Goal: Find specific page/section: Find specific page/section

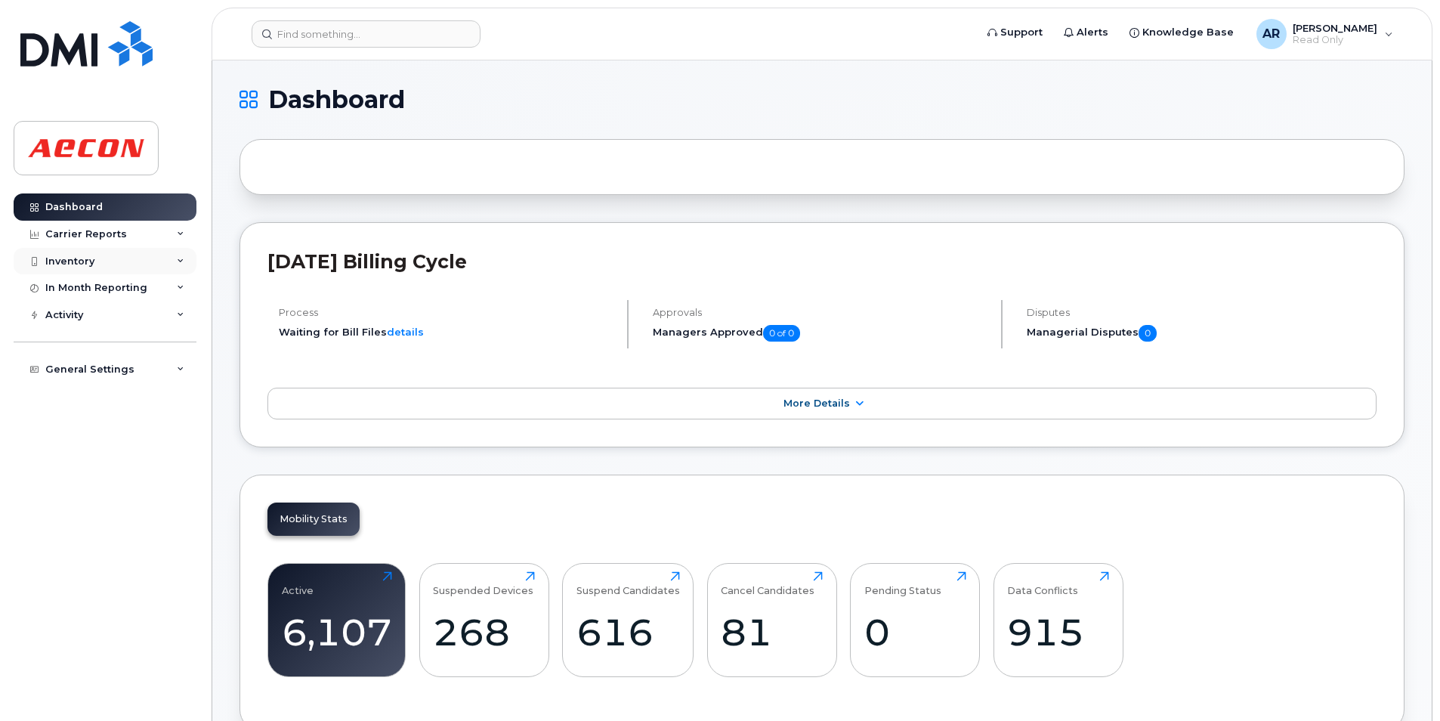
click at [165, 249] on div "Inventory" at bounding box center [105, 261] width 183 height 27
click at [147, 241] on div "Carrier Reports" at bounding box center [105, 234] width 183 height 27
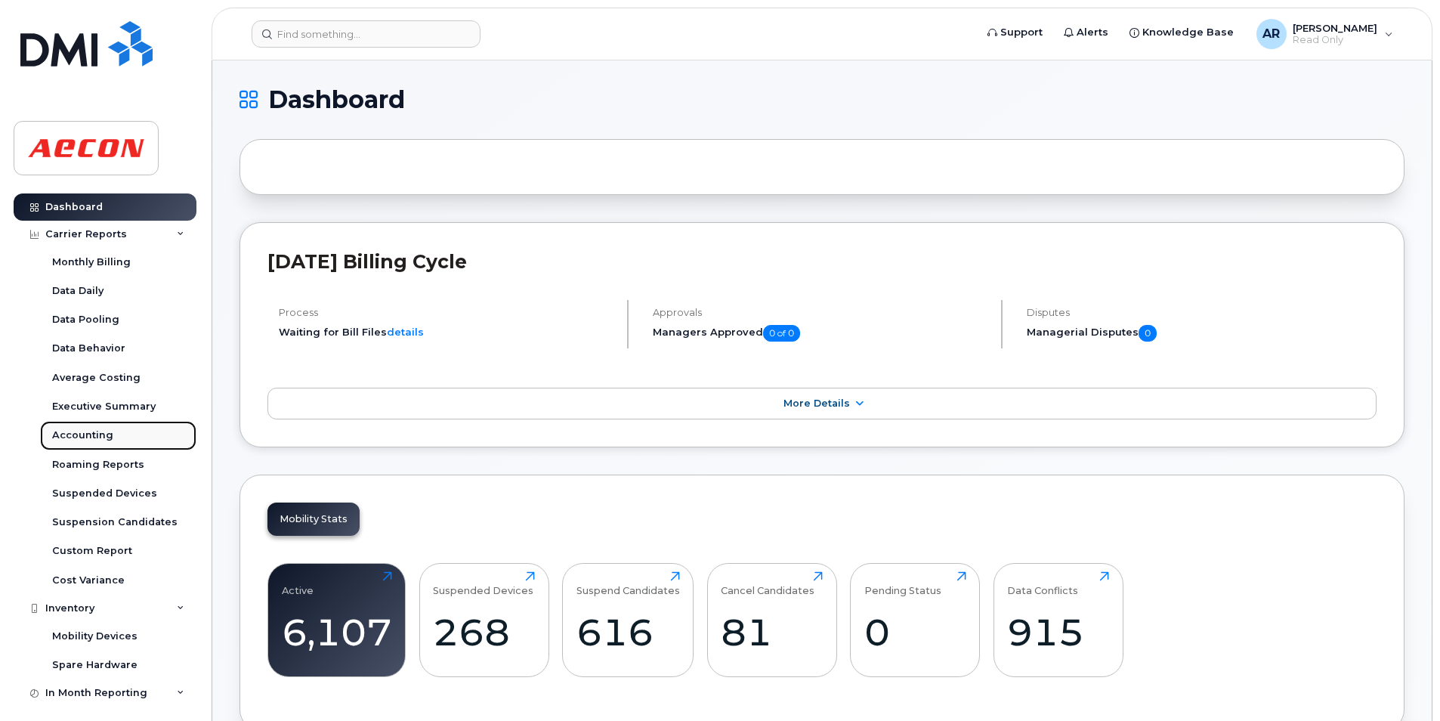
click at [143, 440] on link "Accounting" at bounding box center [118, 435] width 156 height 29
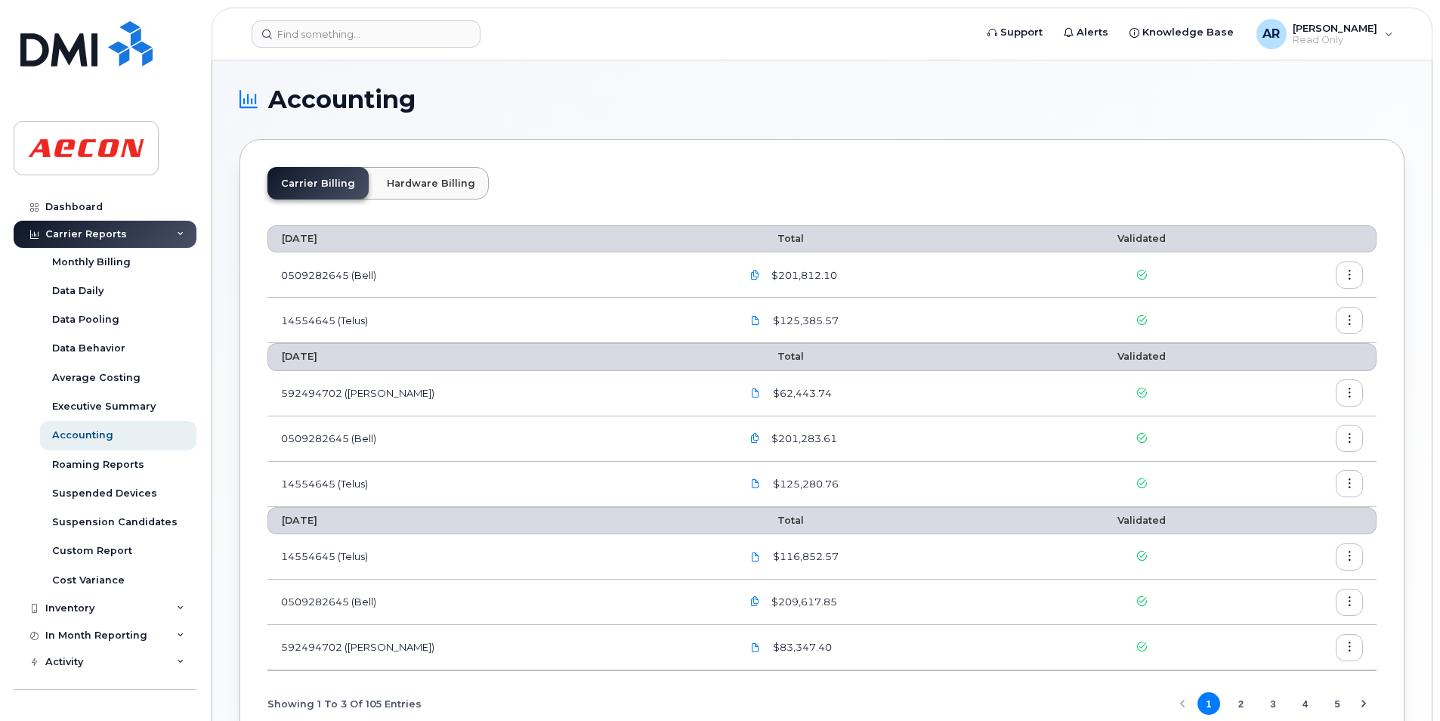
scroll to position [119, 0]
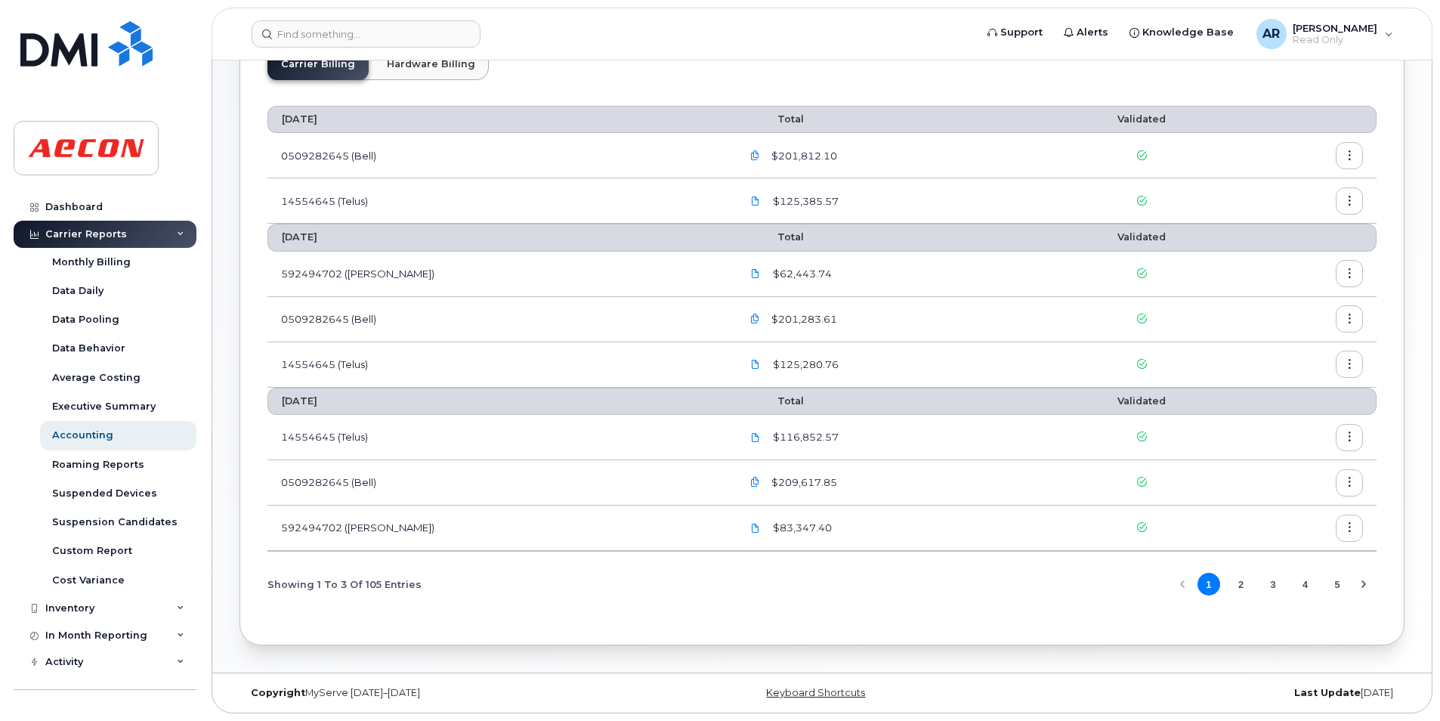
click at [1270, 589] on button "3" at bounding box center [1272, 584] width 23 height 23
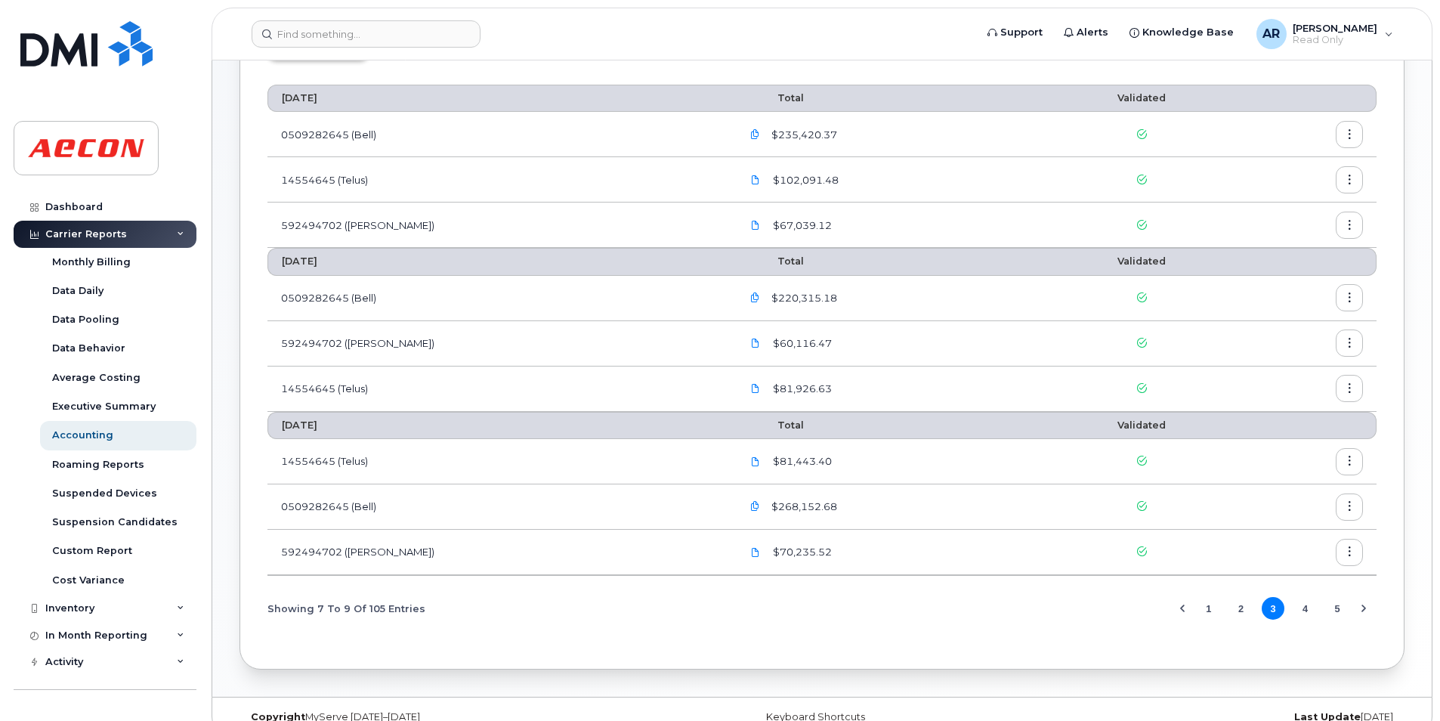
scroll to position [165, 0]
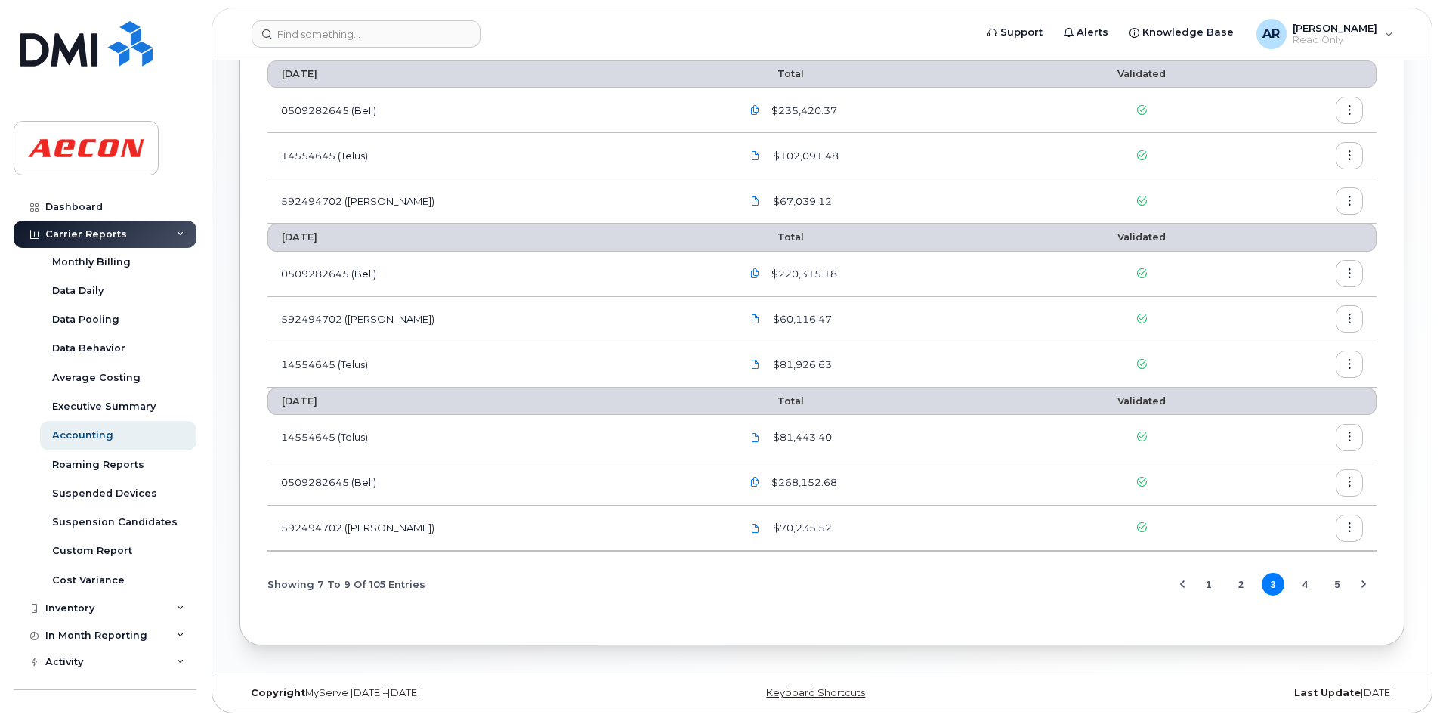
click at [1244, 585] on button "2" at bounding box center [1240, 584] width 23 height 23
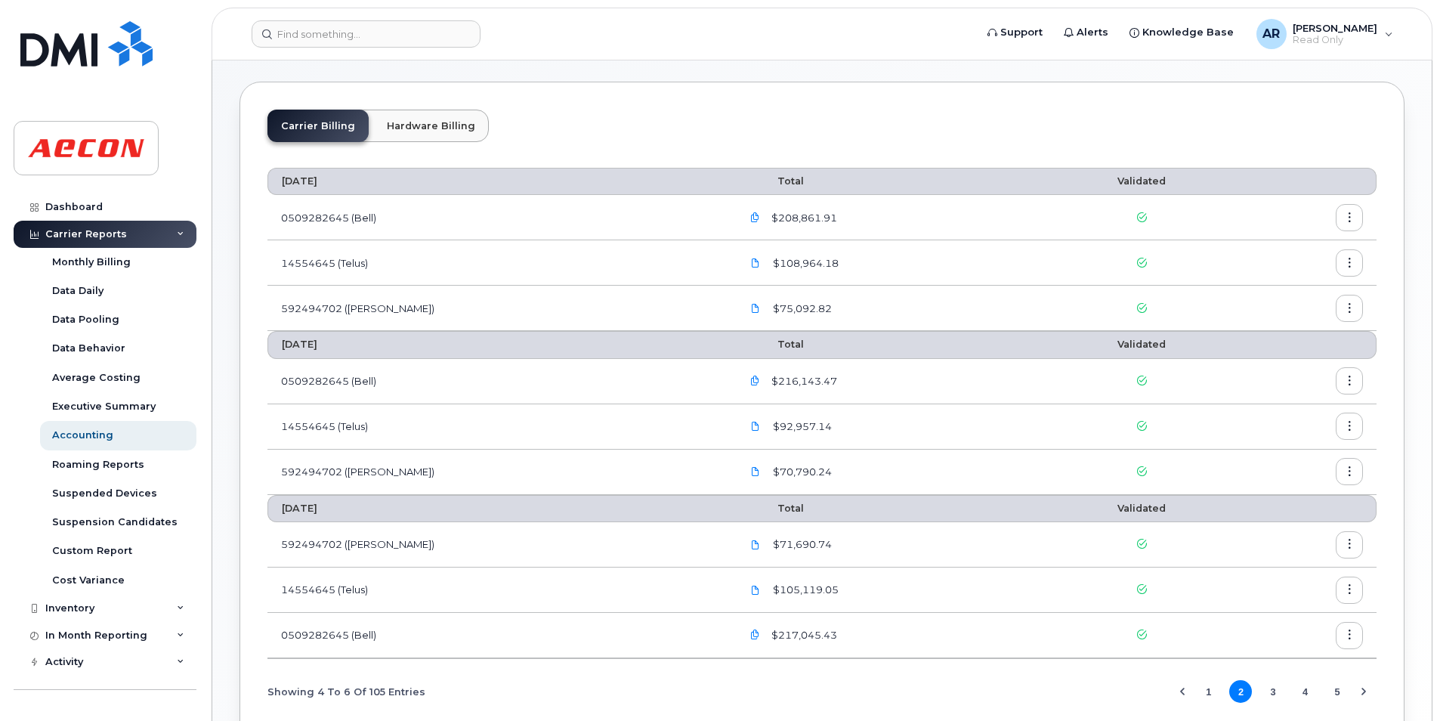
scroll to position [165, 0]
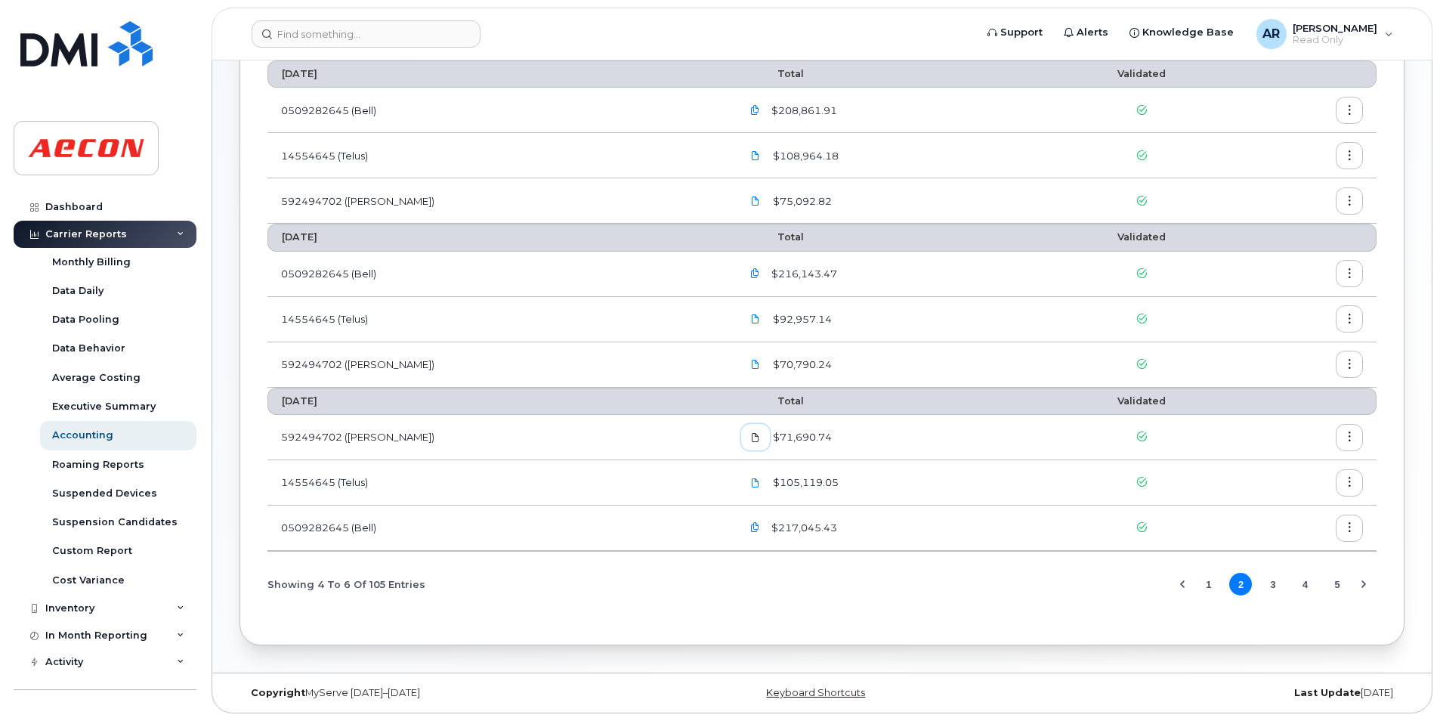
click at [751, 440] on icon at bounding box center [755, 437] width 9 height 9
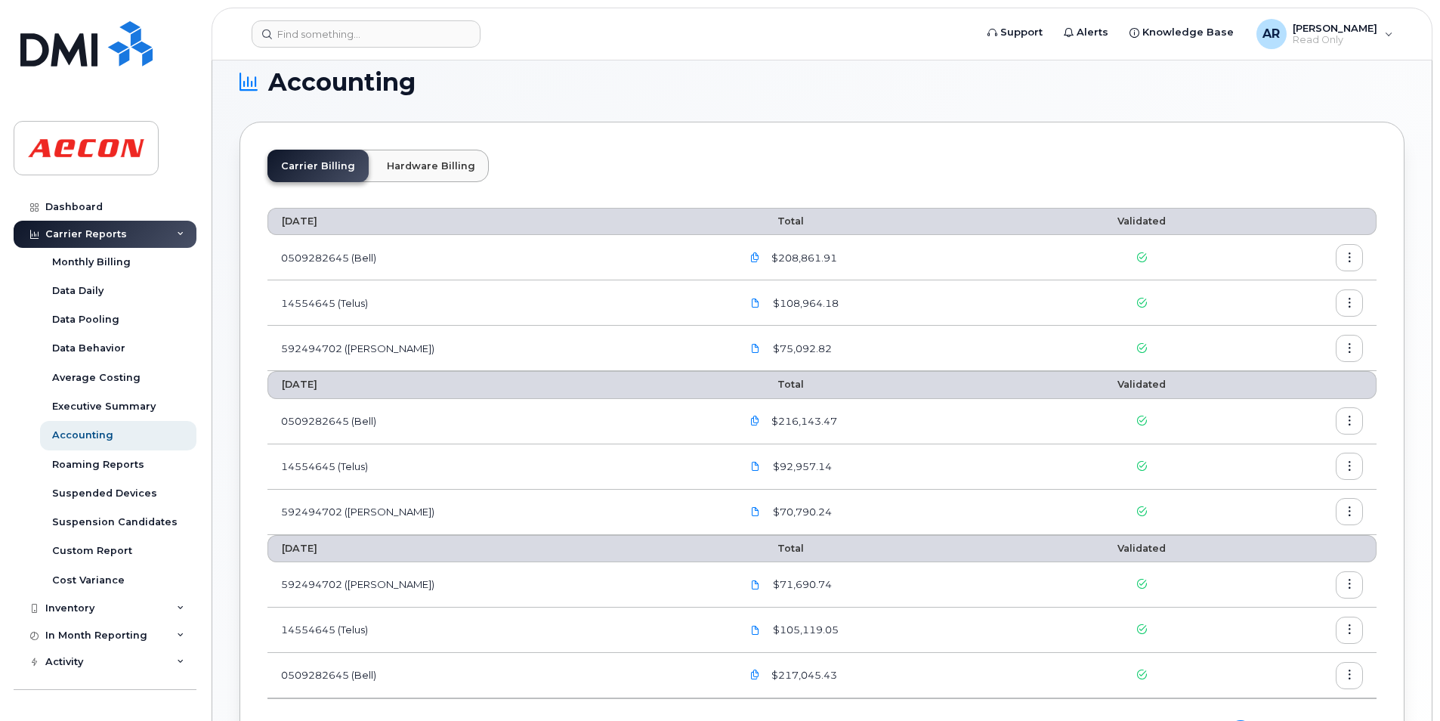
scroll to position [14, 0]
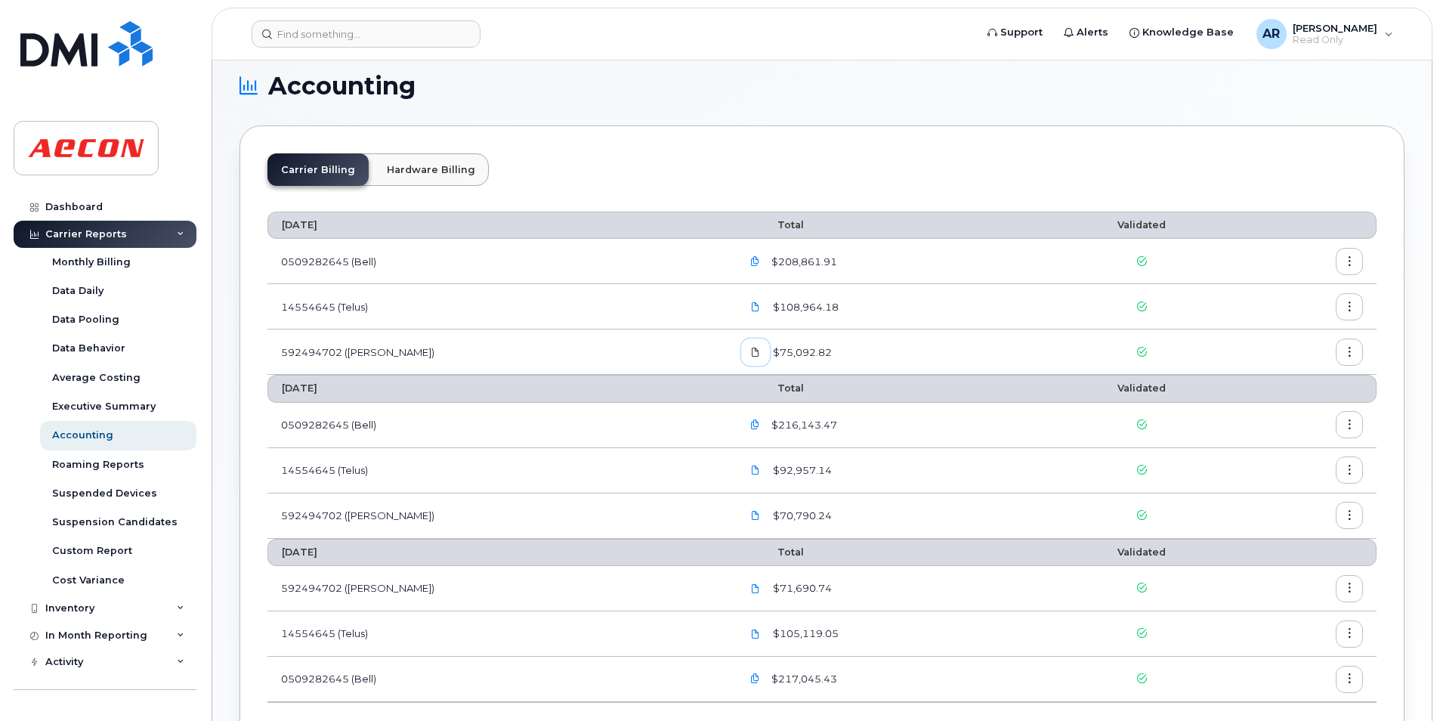
click at [751, 354] on icon at bounding box center [755, 351] width 9 height 9
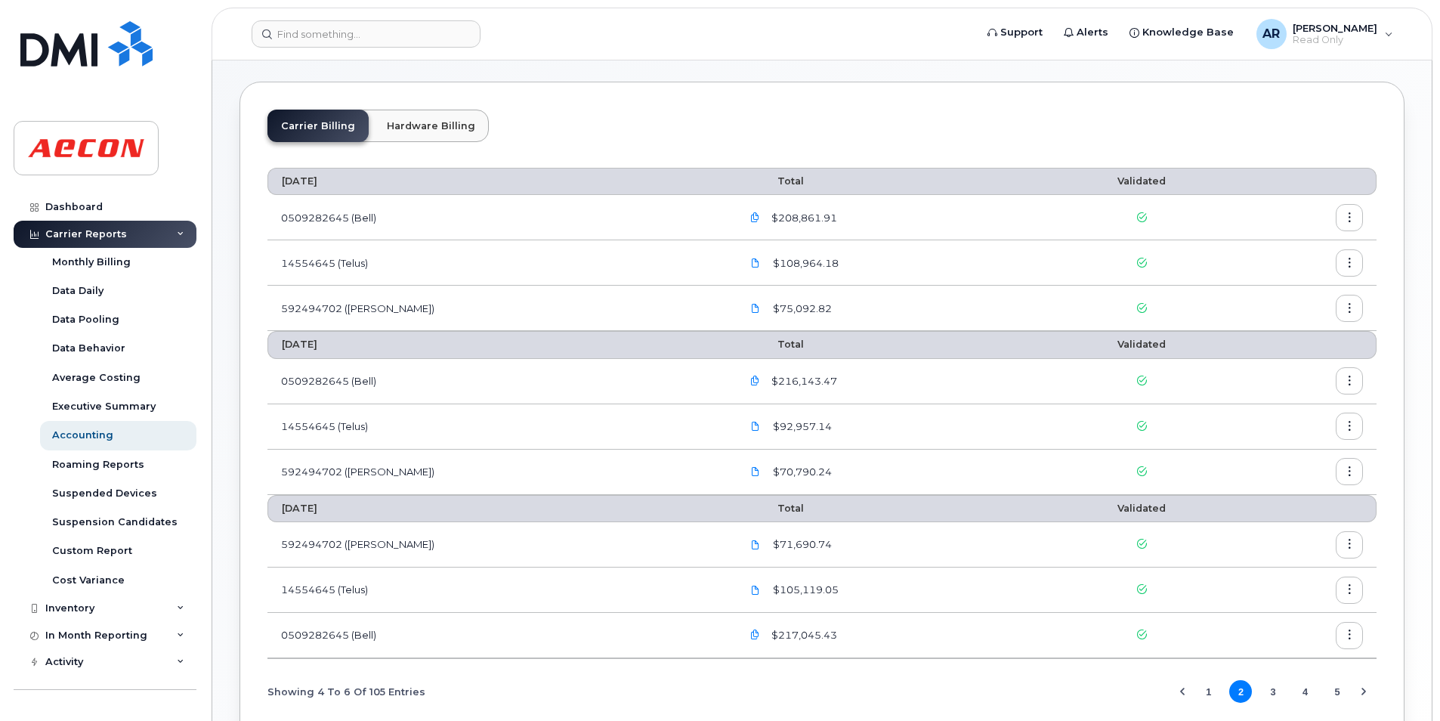
scroll to position [165, 0]
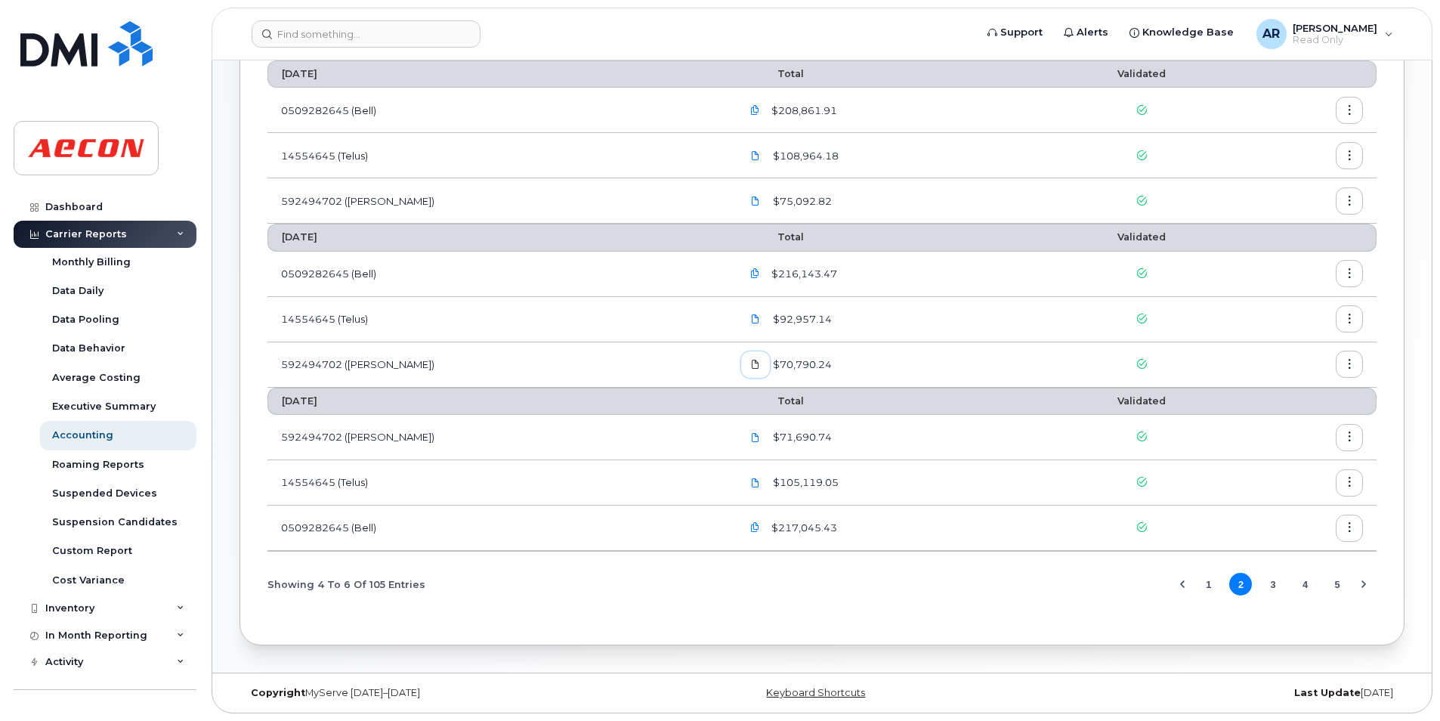
click at [751, 366] on icon at bounding box center [755, 364] width 9 height 9
